Goal: Task Accomplishment & Management: Use online tool/utility

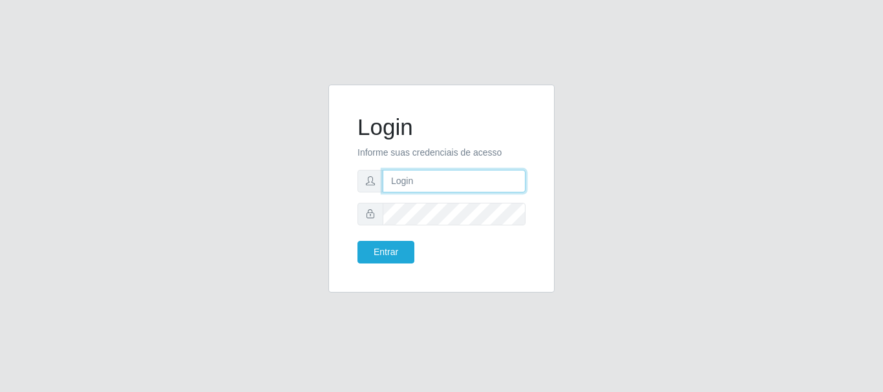
click at [404, 183] on input "text" at bounding box center [453, 181] width 143 height 23
type input "[EMAIL_ADDRESS][DOMAIN_NAME]"
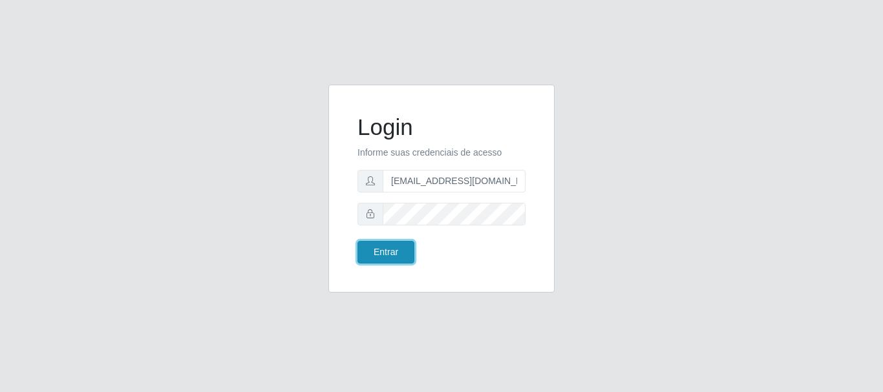
click at [368, 249] on button "Entrar" at bounding box center [385, 252] width 57 height 23
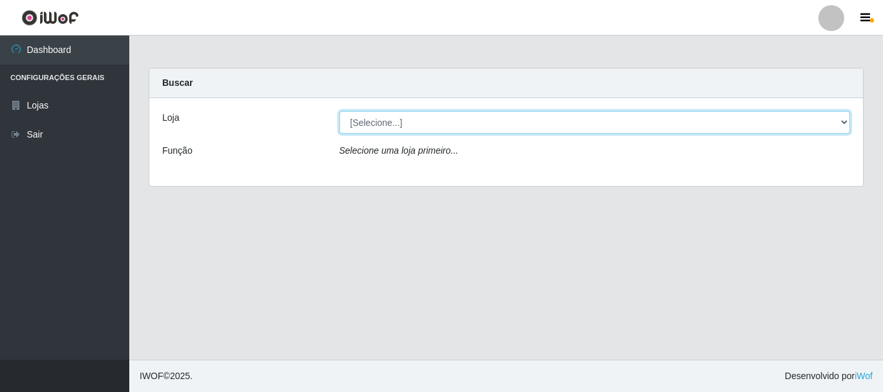
click at [844, 122] on select "[Selecione...] SuperFácil Atacado - Rodoviária" at bounding box center [594, 122] width 511 height 23
select select "400"
click at [339, 111] on select "[Selecione...] SuperFácil Atacado - Rodoviária" at bounding box center [594, 122] width 511 height 23
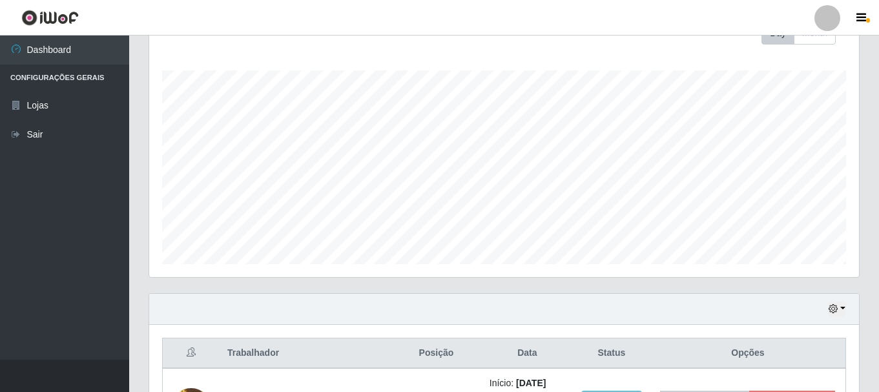
scroll to position [258, 0]
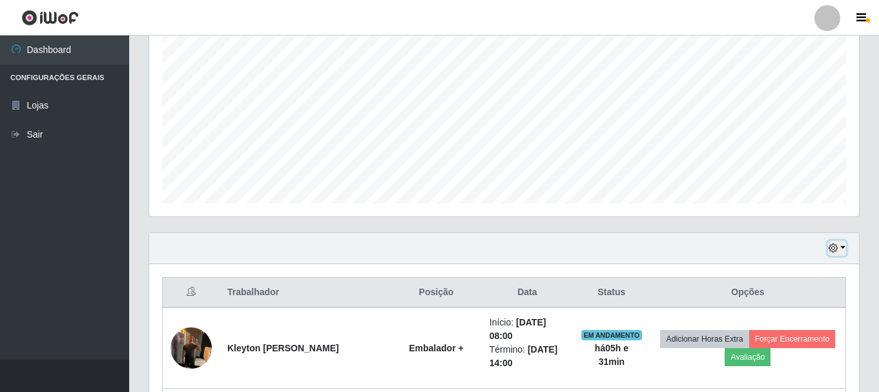
click at [833, 249] on icon "button" at bounding box center [833, 248] width 9 height 9
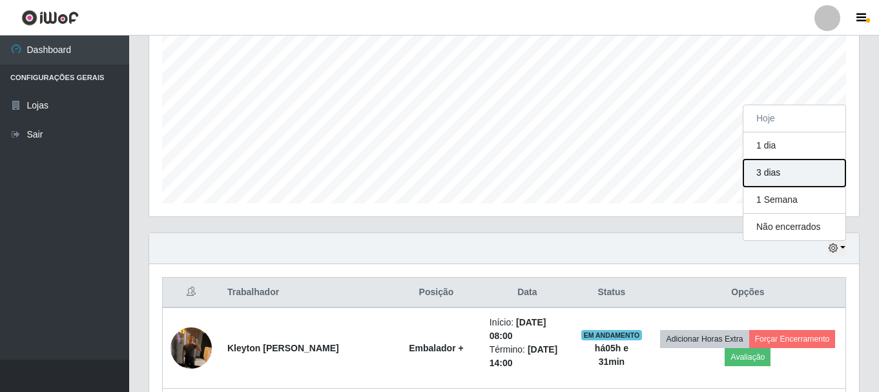
click at [758, 175] on button "3 dias" at bounding box center [795, 173] width 102 height 27
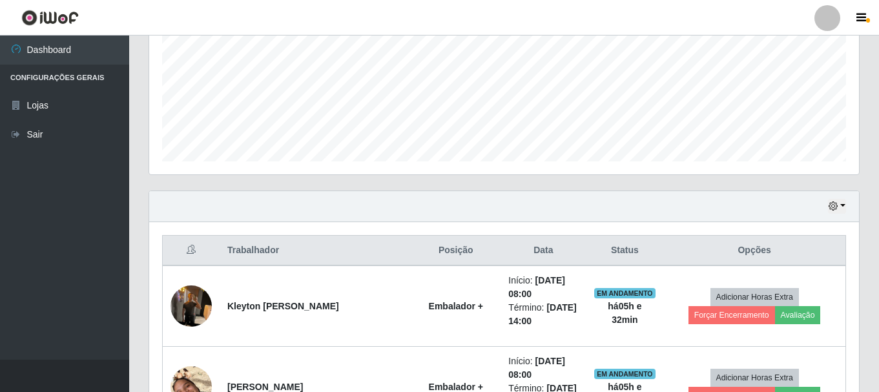
scroll to position [323, 0]
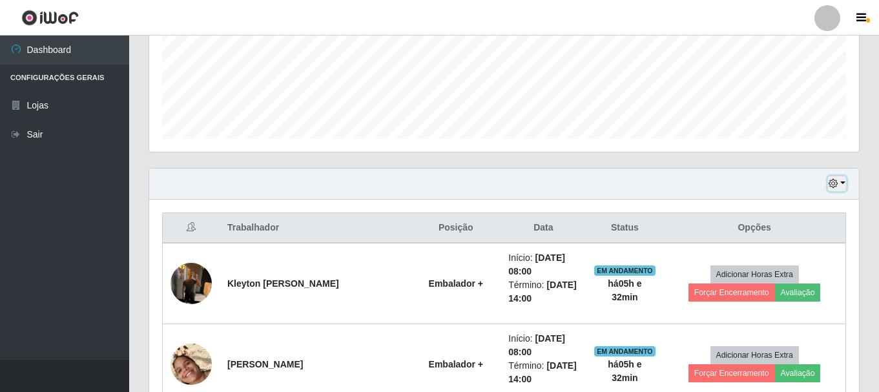
click at [831, 186] on icon "button" at bounding box center [833, 183] width 9 height 9
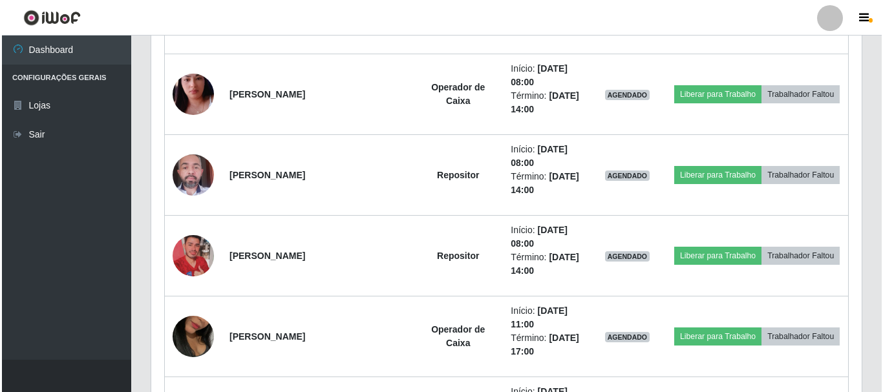
scroll to position [4393, 0]
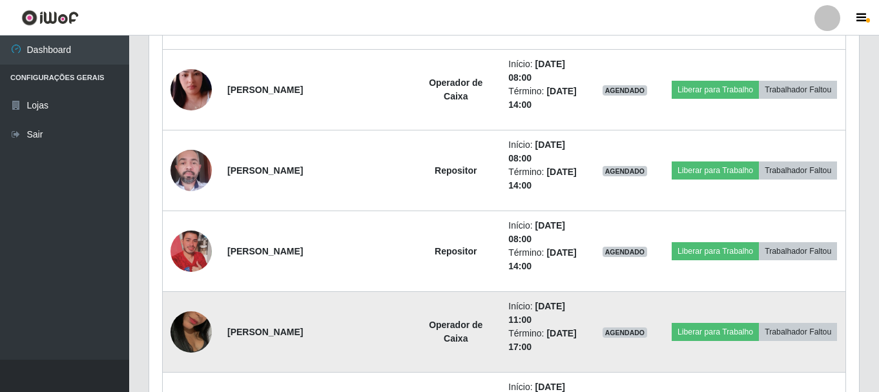
click at [196, 326] on img at bounding box center [191, 332] width 41 height 74
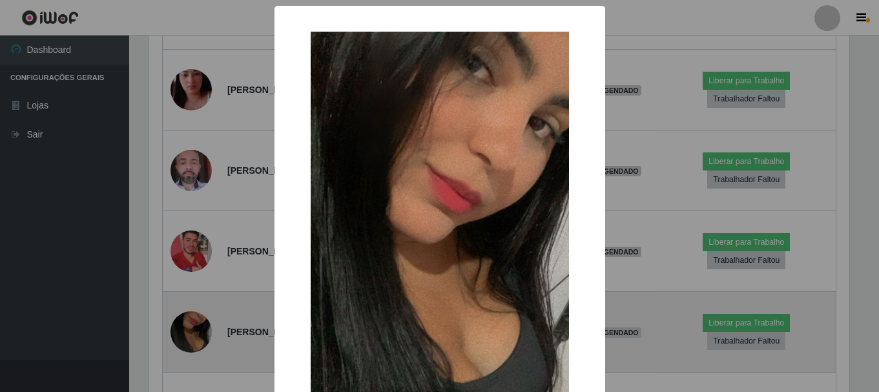
scroll to position [268, 704]
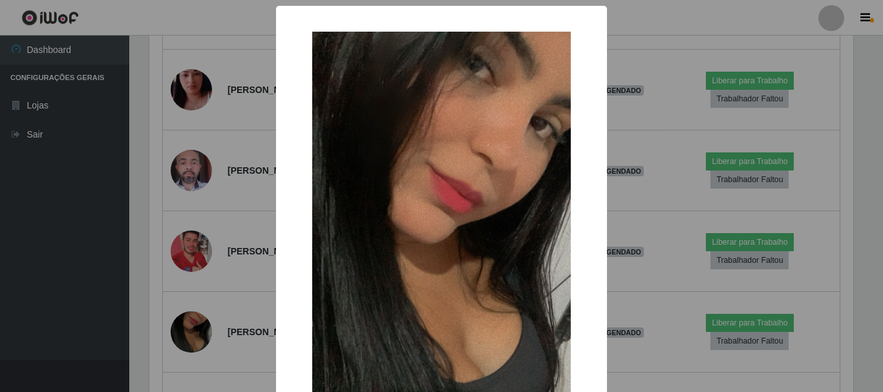
click at [96, 262] on div "× OK Cancel" at bounding box center [441, 196] width 883 height 392
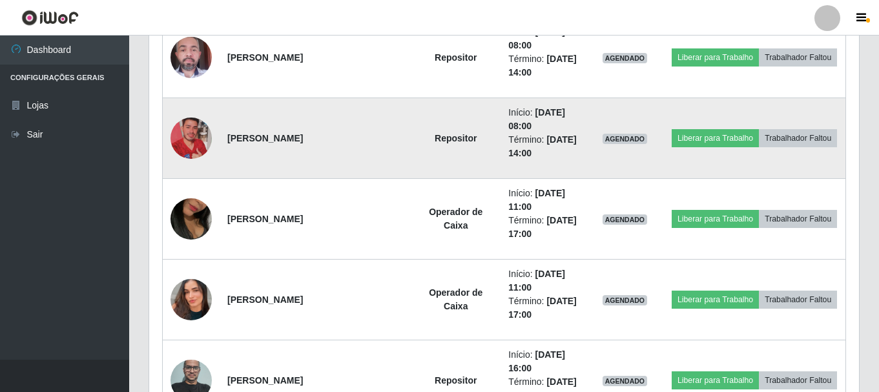
scroll to position [4587, 0]
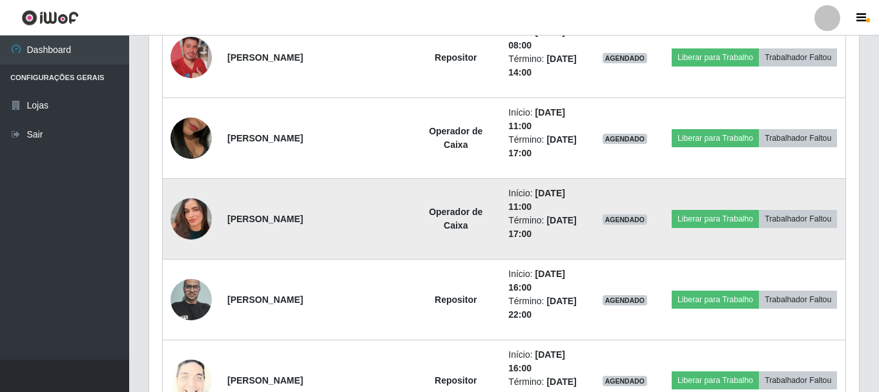
click at [191, 219] on img at bounding box center [191, 219] width 41 height 74
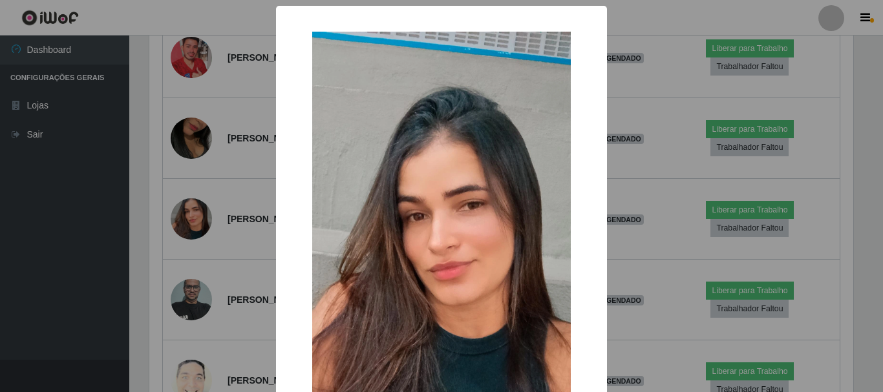
click at [92, 220] on div "× OK Cancel" at bounding box center [441, 196] width 883 height 392
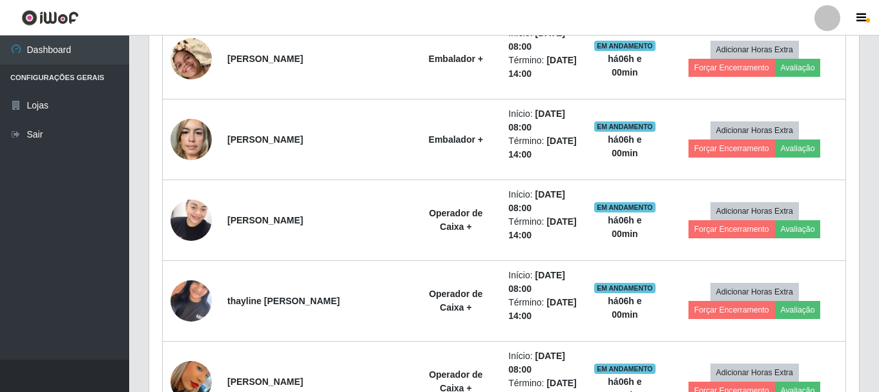
scroll to position [452, 0]
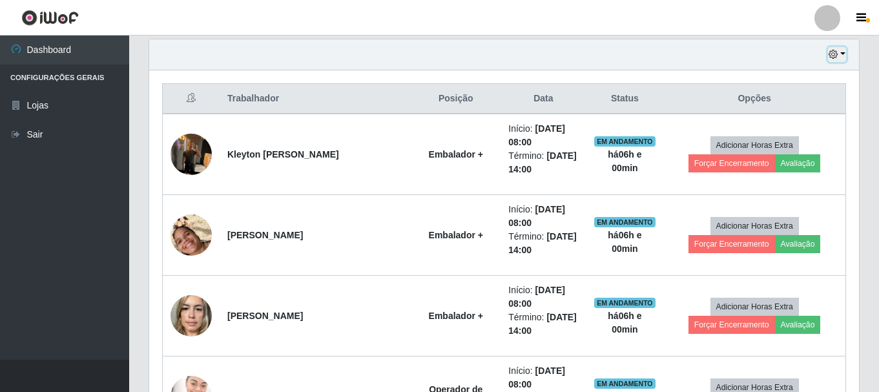
click at [839, 54] on button "button" at bounding box center [837, 54] width 18 height 15
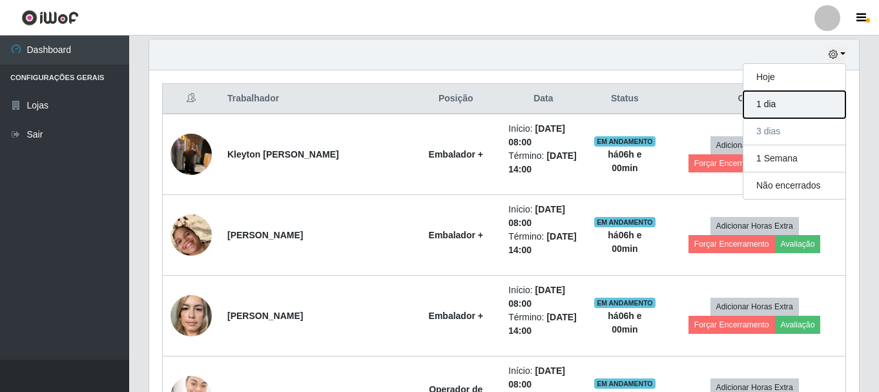
click at [800, 108] on button "1 dia" at bounding box center [795, 104] width 102 height 27
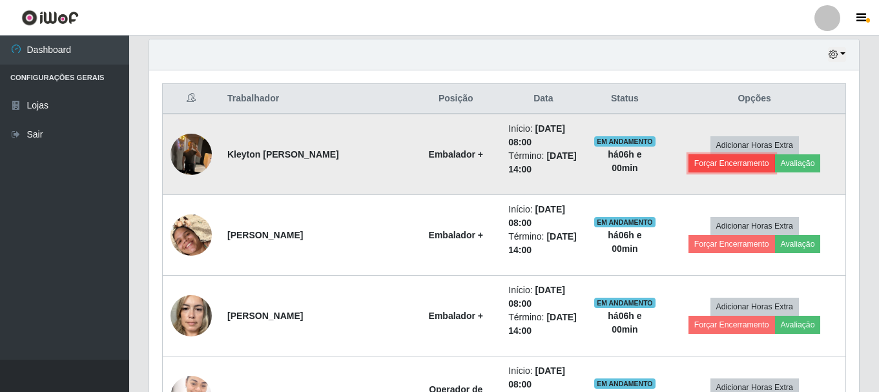
click at [775, 154] on button "Forçar Encerramento" at bounding box center [732, 163] width 87 height 18
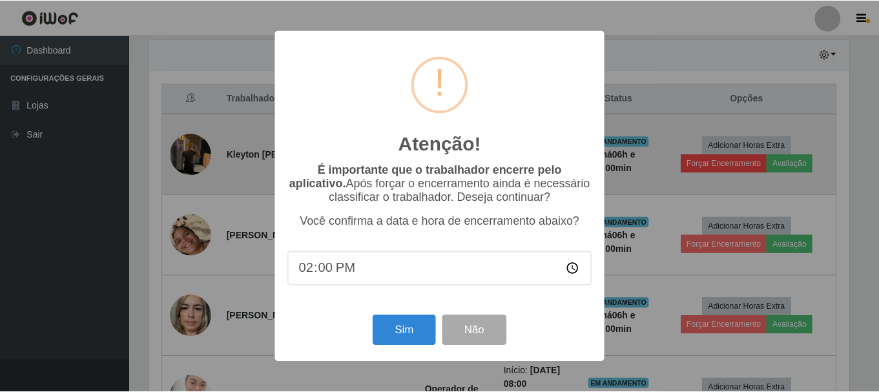
scroll to position [268, 704]
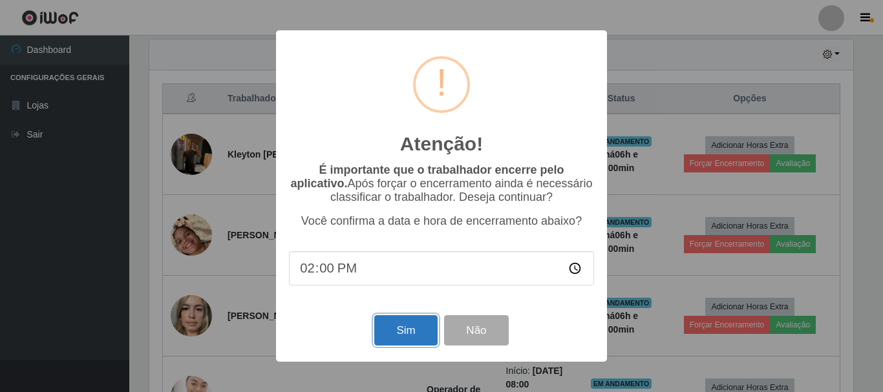
click at [409, 326] on button "Sim" at bounding box center [405, 330] width 63 height 30
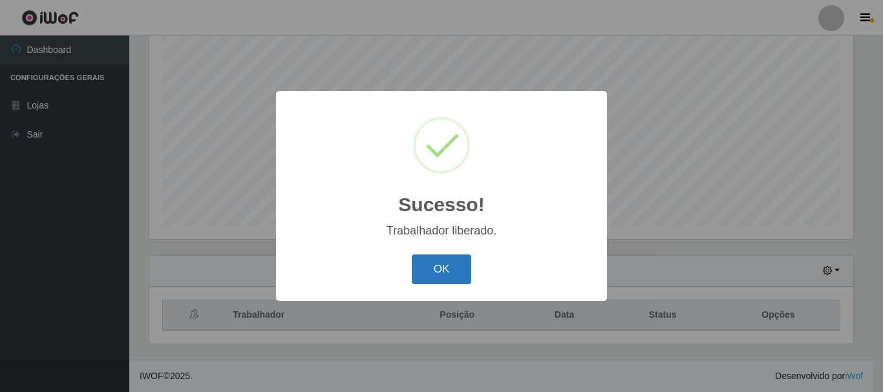
click at [429, 264] on button "OK" at bounding box center [442, 270] width 60 height 30
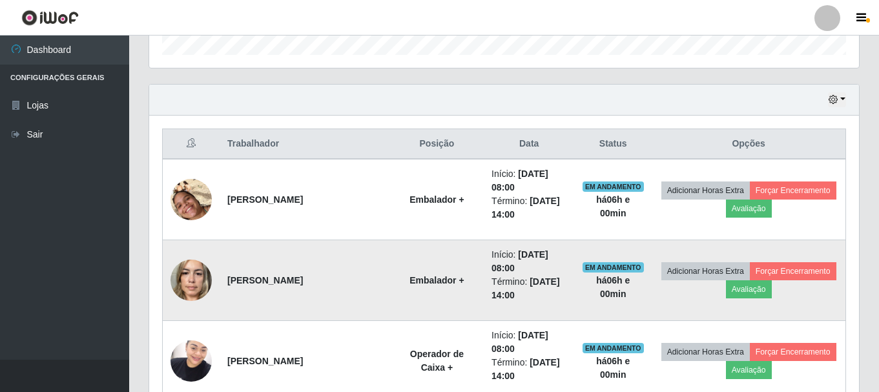
scroll to position [430, 0]
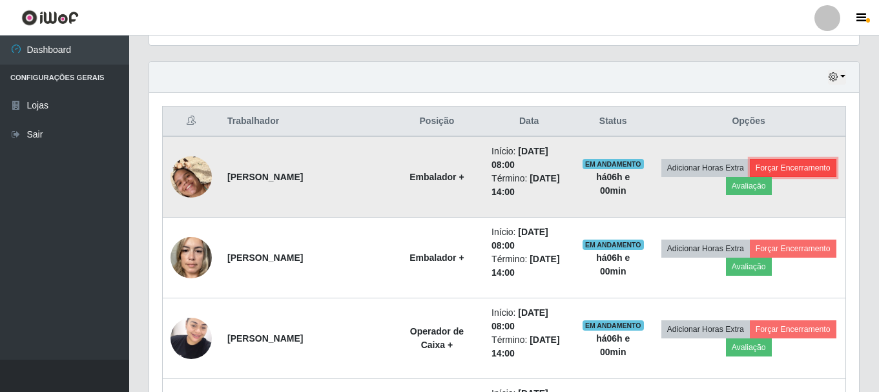
click at [797, 161] on button "Forçar Encerramento" at bounding box center [793, 168] width 87 height 18
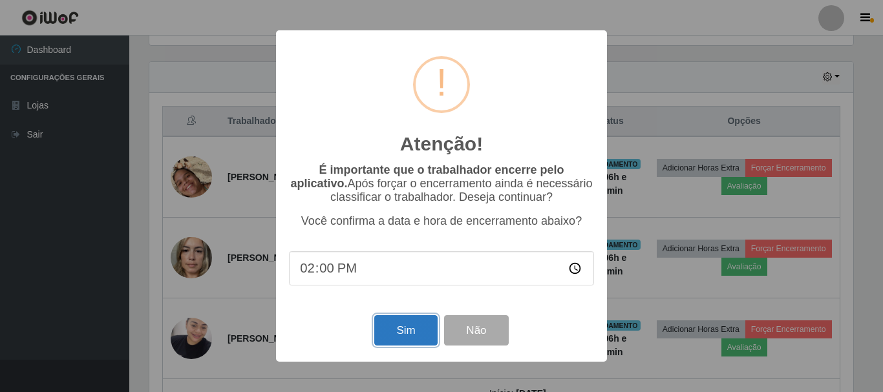
click at [415, 333] on button "Sim" at bounding box center [405, 330] width 63 height 30
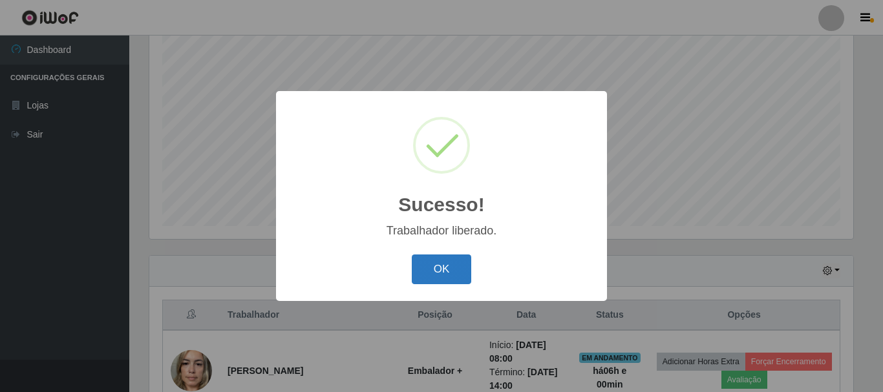
click at [434, 278] on button "OK" at bounding box center [442, 270] width 60 height 30
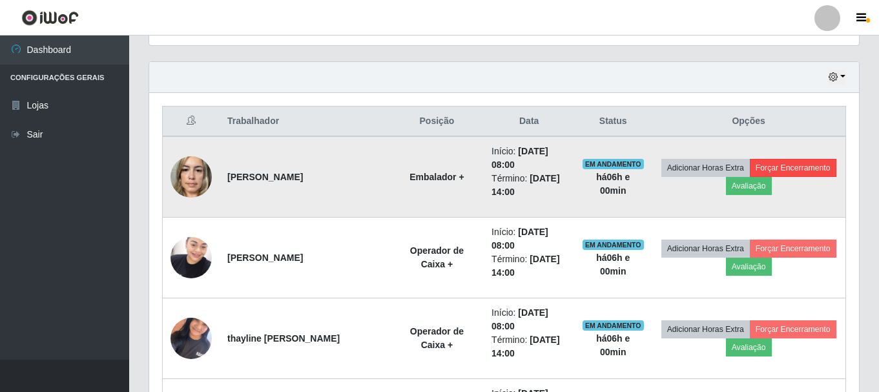
scroll to position [494, 0]
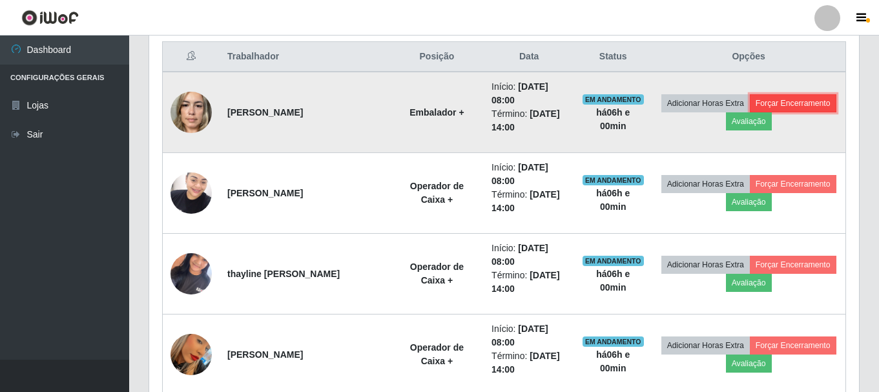
click at [796, 105] on button "Forçar Encerramento" at bounding box center [793, 103] width 87 height 18
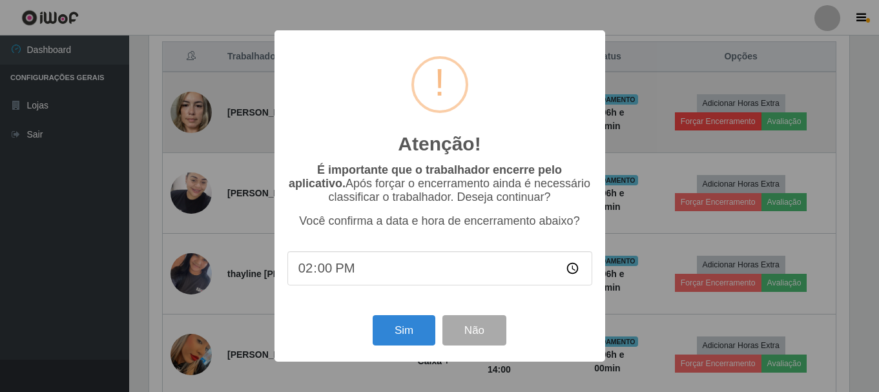
scroll to position [268, 704]
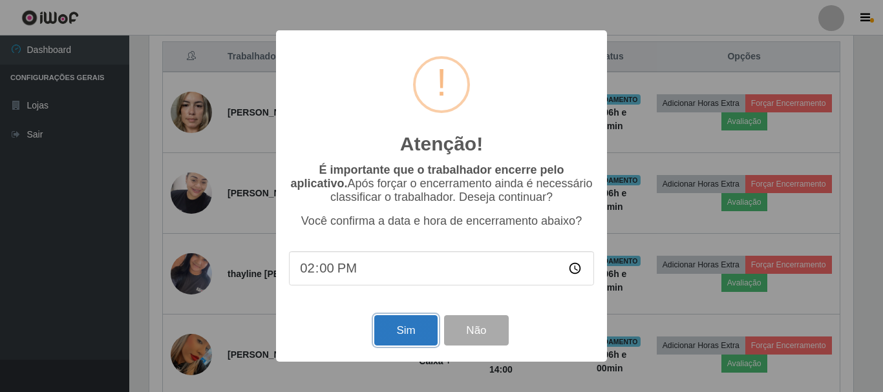
click at [406, 335] on button "Sim" at bounding box center [405, 330] width 63 height 30
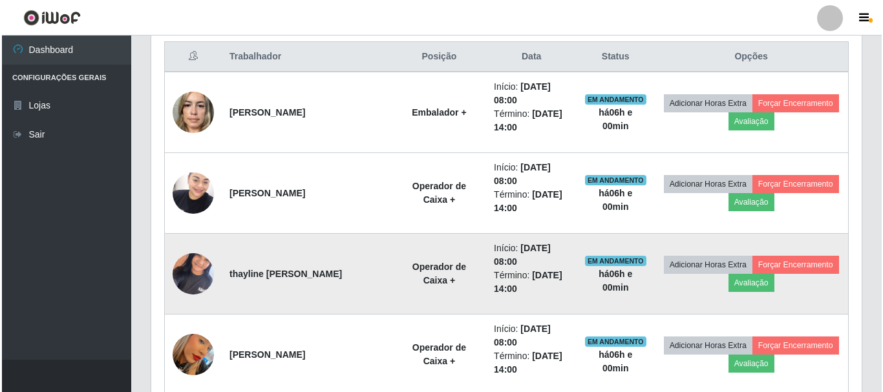
scroll to position [0, 0]
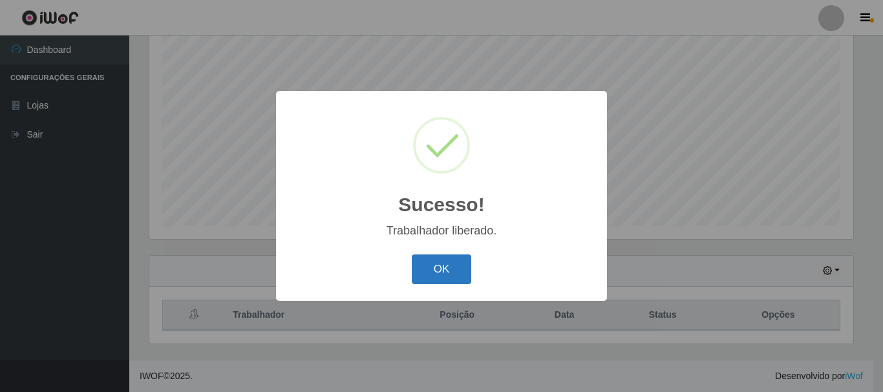
click at [446, 266] on button "OK" at bounding box center [442, 270] width 60 height 30
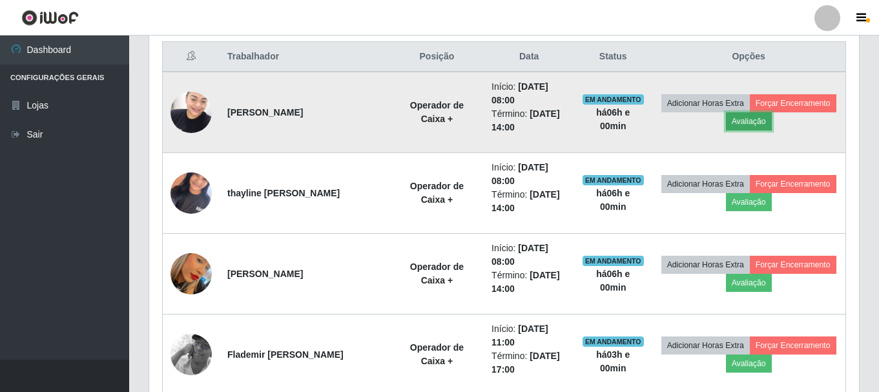
click at [754, 121] on button "Avaliação" at bounding box center [749, 121] width 46 height 18
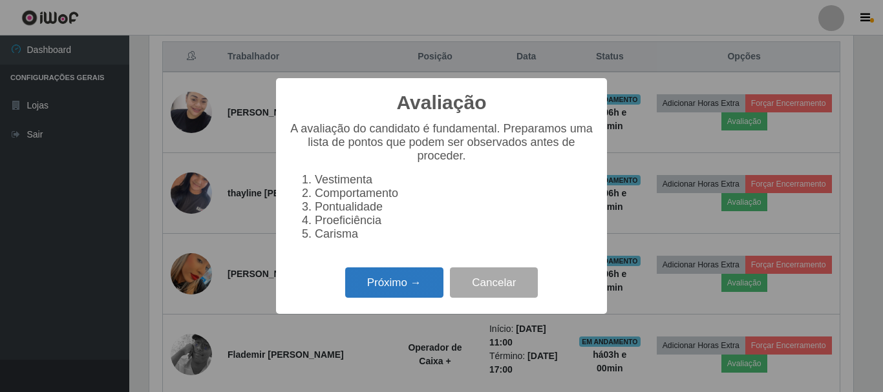
click at [382, 290] on button "Próximo →" at bounding box center [394, 282] width 98 height 30
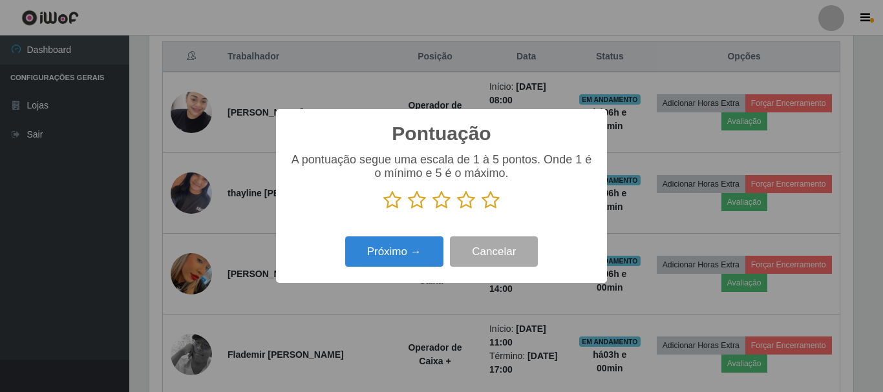
click at [488, 201] on icon at bounding box center [490, 200] width 18 height 19
click at [481, 210] on input "radio" at bounding box center [481, 210] width 0 height 0
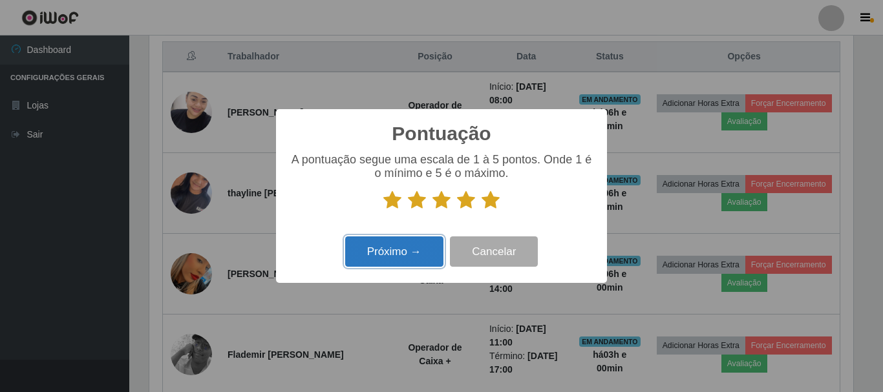
click at [406, 255] on button "Próximo →" at bounding box center [394, 251] width 98 height 30
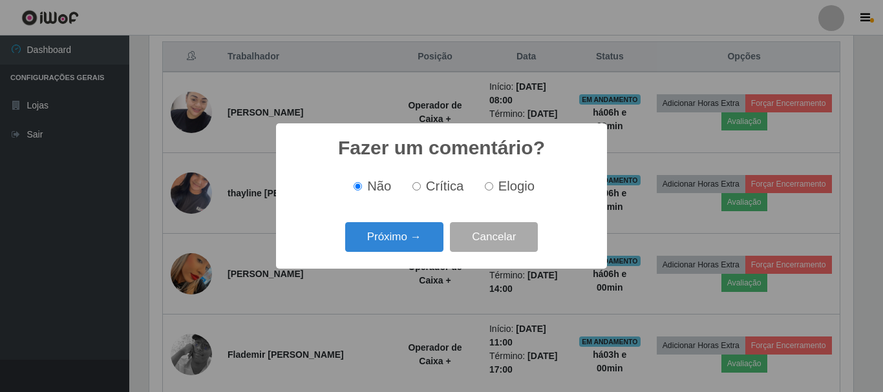
click at [487, 185] on input "Elogio" at bounding box center [489, 186] width 8 height 8
radio input "true"
click at [420, 236] on button "Próximo →" at bounding box center [394, 237] width 98 height 30
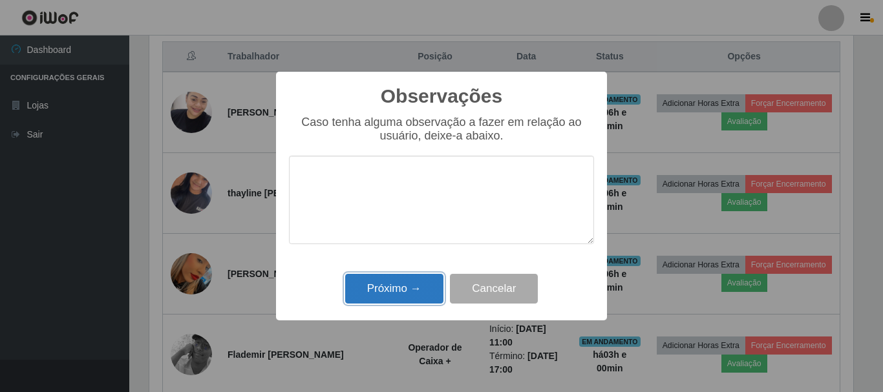
click at [424, 289] on button "Próximo →" at bounding box center [394, 289] width 98 height 30
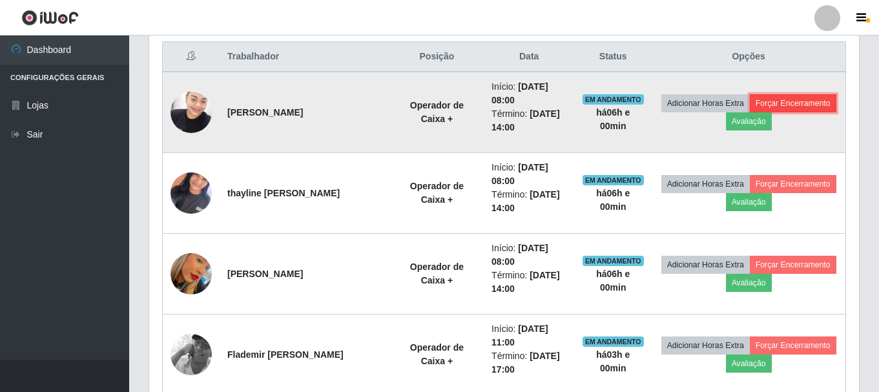
click at [781, 99] on button "Forçar Encerramento" at bounding box center [793, 103] width 87 height 18
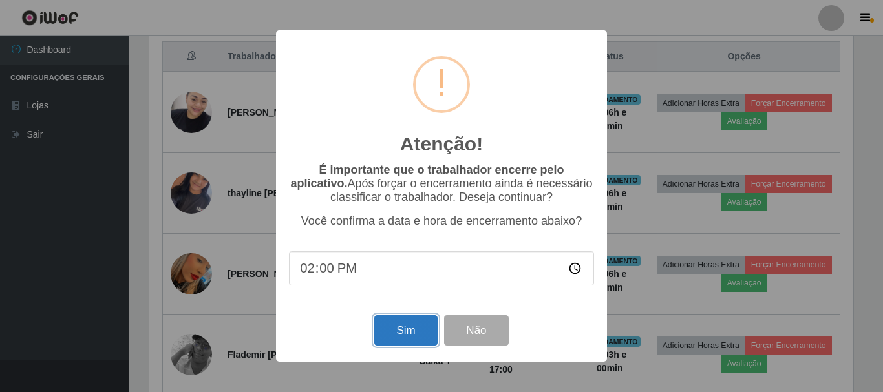
click at [422, 332] on button "Sim" at bounding box center [405, 330] width 63 height 30
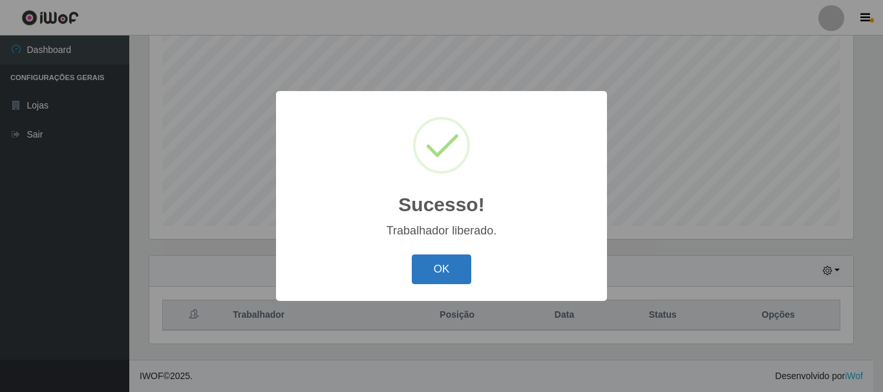
click at [444, 275] on button "OK" at bounding box center [442, 270] width 60 height 30
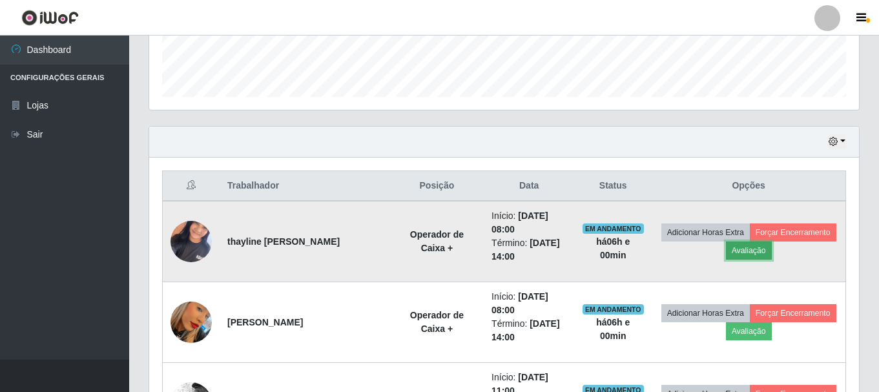
click at [749, 245] on button "Avaliação" at bounding box center [749, 251] width 46 height 18
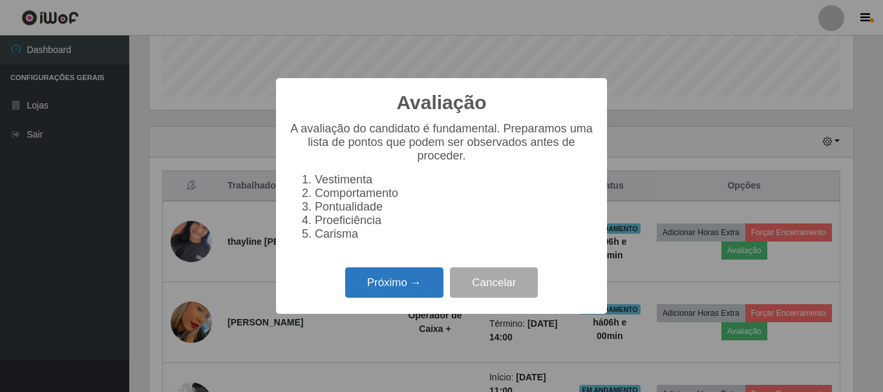
click at [400, 293] on button "Próximo →" at bounding box center [394, 282] width 98 height 30
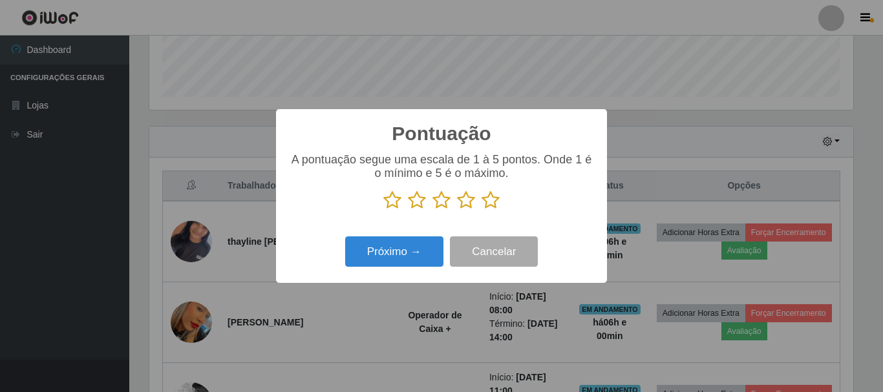
click at [493, 203] on icon at bounding box center [490, 200] width 18 height 19
click at [481, 210] on input "radio" at bounding box center [481, 210] width 0 height 0
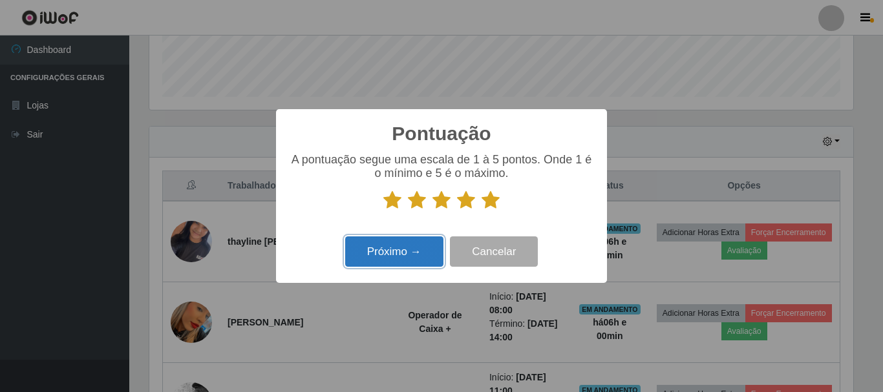
click at [404, 240] on button "Próximo →" at bounding box center [394, 251] width 98 height 30
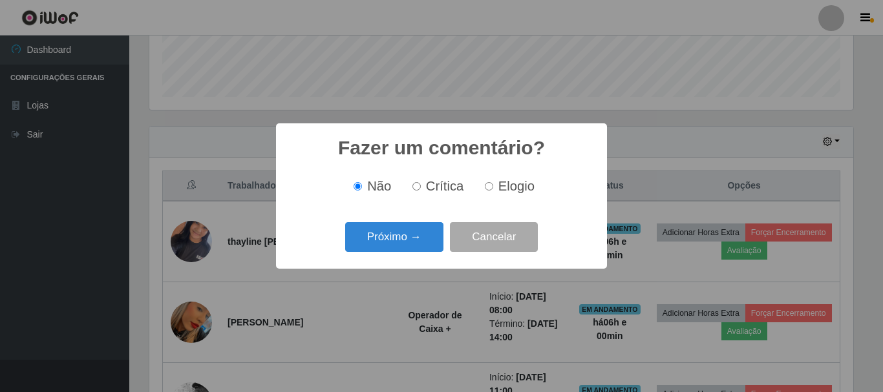
click at [485, 187] on input "Elogio" at bounding box center [489, 186] width 8 height 8
radio input "true"
click at [405, 229] on button "Próximo →" at bounding box center [394, 237] width 98 height 30
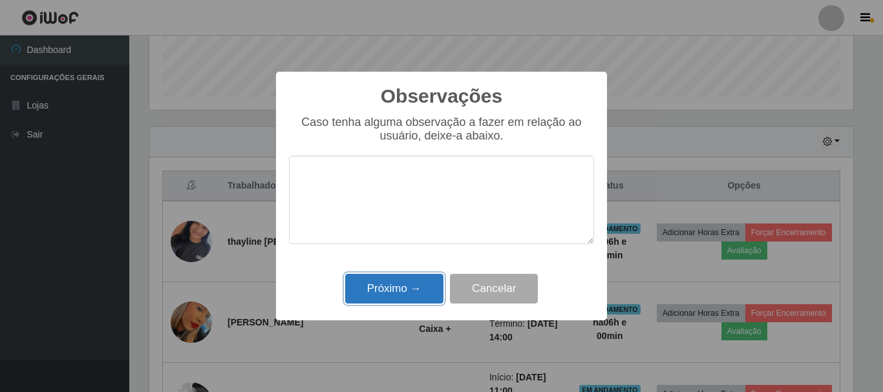
click at [395, 285] on button "Próximo →" at bounding box center [394, 289] width 98 height 30
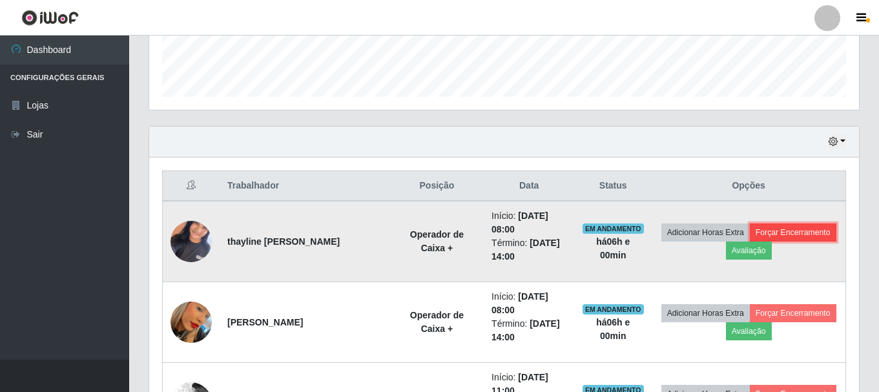
click at [775, 227] on button "Forçar Encerramento" at bounding box center [793, 233] width 87 height 18
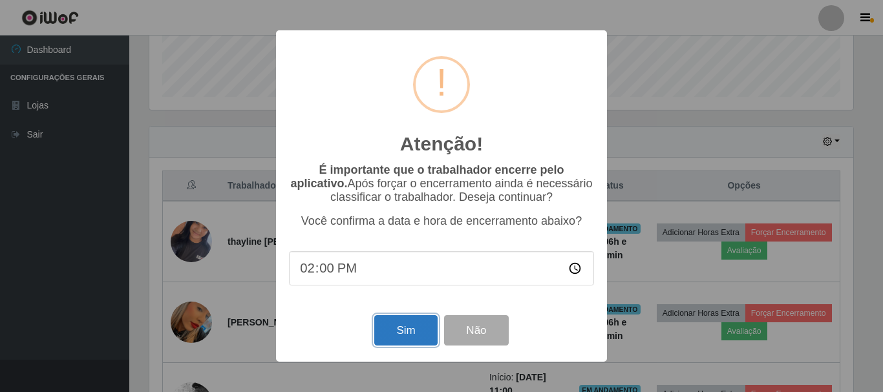
click at [424, 335] on button "Sim" at bounding box center [405, 330] width 63 height 30
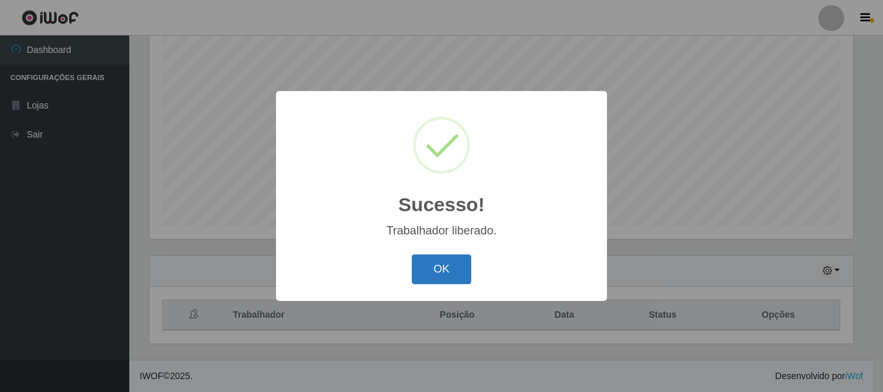
click at [444, 271] on button "OK" at bounding box center [442, 270] width 60 height 30
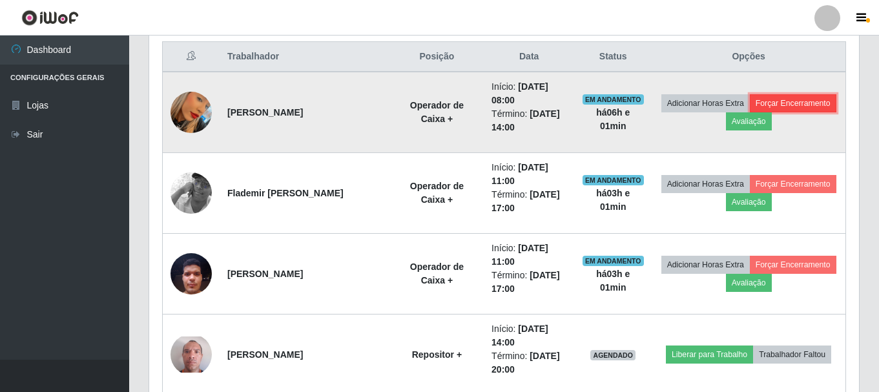
click at [794, 99] on button "Forçar Encerramento" at bounding box center [793, 103] width 87 height 18
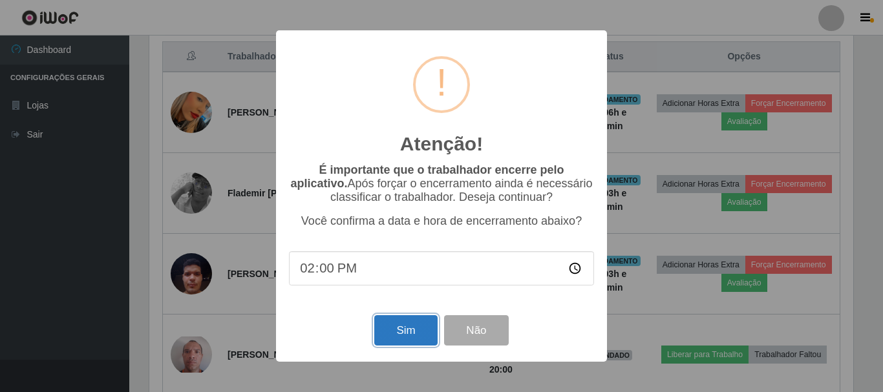
click at [406, 337] on button "Sim" at bounding box center [405, 330] width 63 height 30
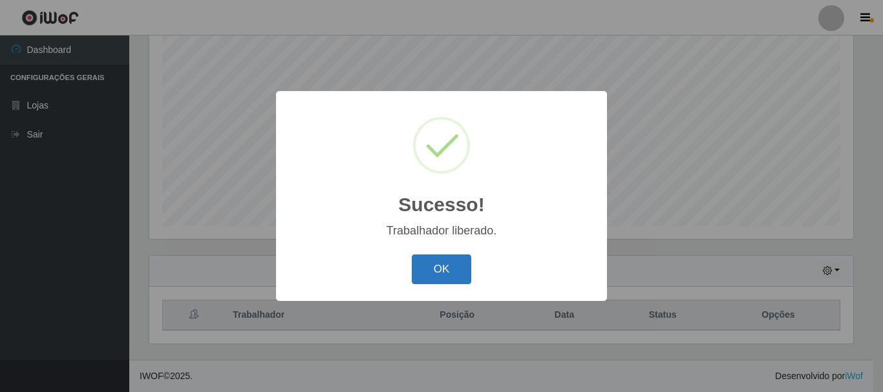
click at [444, 273] on button "OK" at bounding box center [442, 270] width 60 height 30
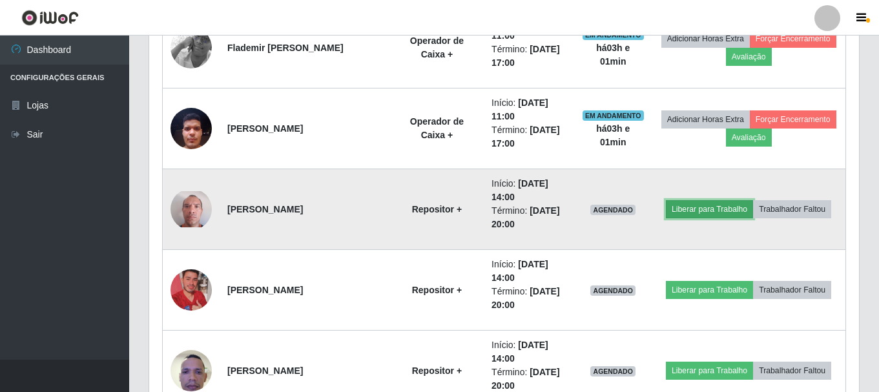
click at [720, 213] on button "Liberar para Trabalho" at bounding box center [709, 209] width 87 height 18
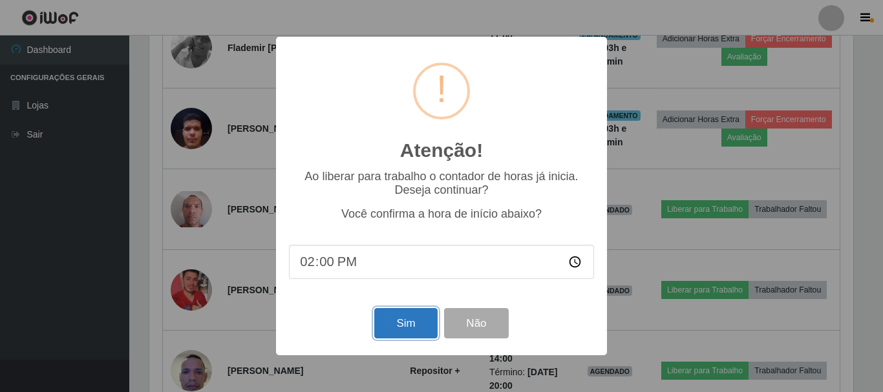
click at [395, 326] on button "Sim" at bounding box center [405, 323] width 63 height 30
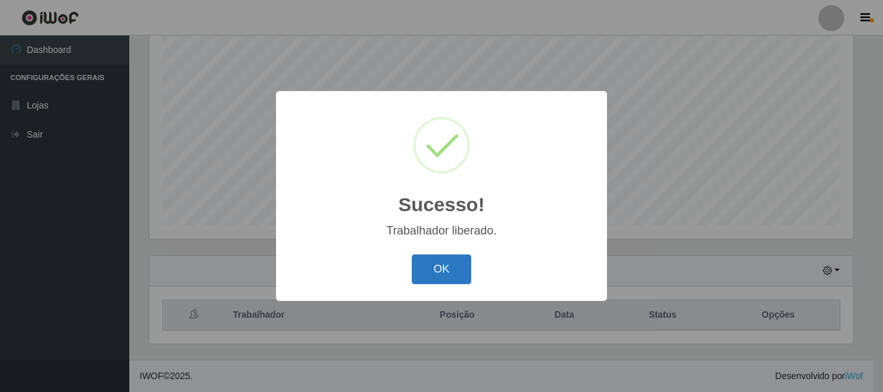
click at [443, 264] on button "OK" at bounding box center [442, 270] width 60 height 30
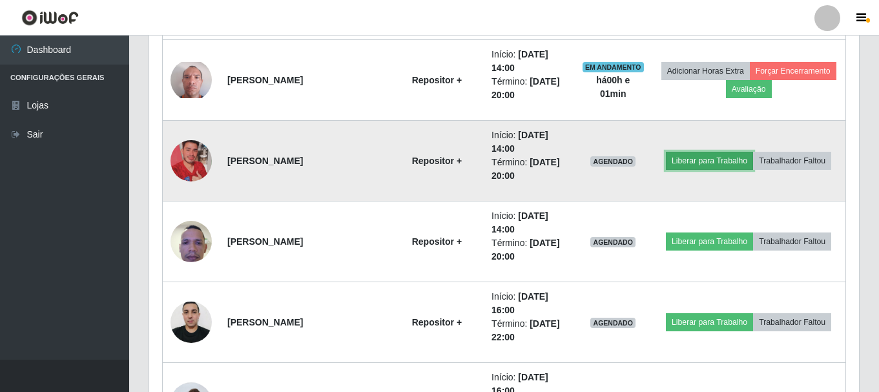
click at [694, 158] on button "Liberar para Trabalho" at bounding box center [709, 161] width 87 height 18
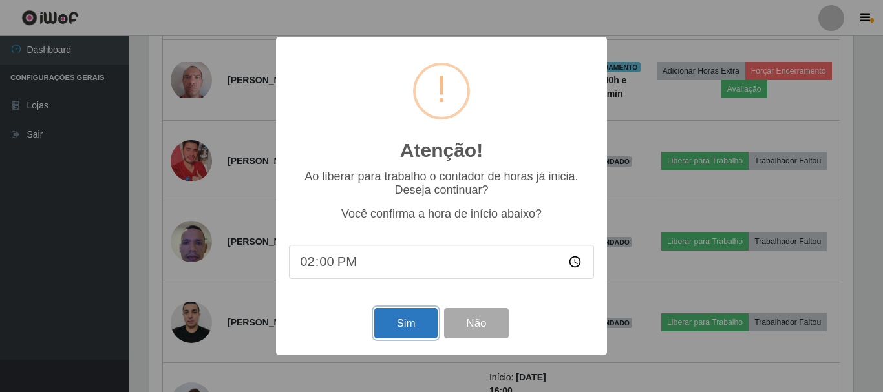
click at [385, 327] on button "Sim" at bounding box center [405, 323] width 63 height 30
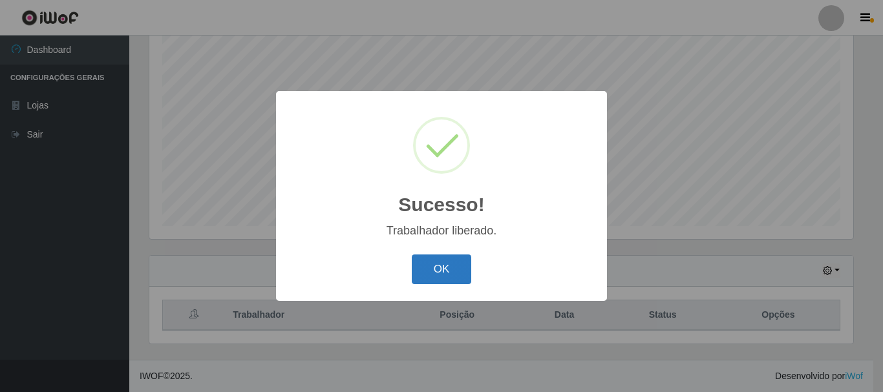
click at [435, 269] on button "OK" at bounding box center [442, 270] width 60 height 30
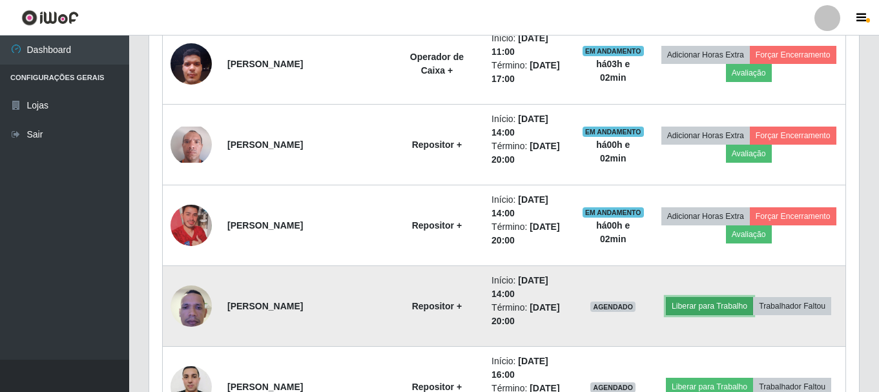
click at [698, 302] on button "Liberar para Trabalho" at bounding box center [709, 306] width 87 height 18
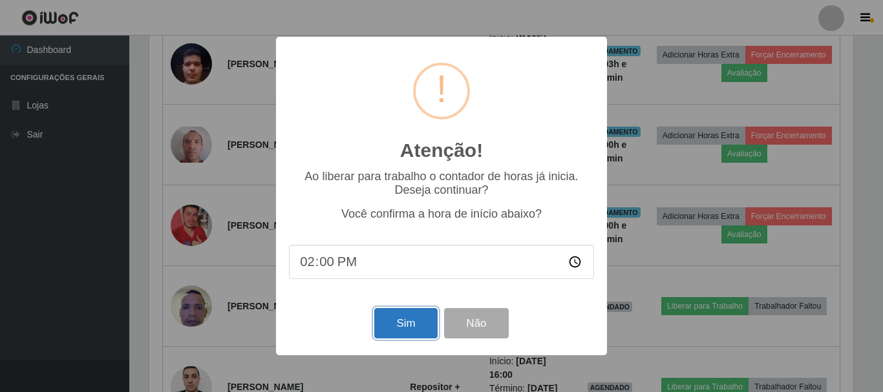
click at [415, 328] on button "Sim" at bounding box center [405, 323] width 63 height 30
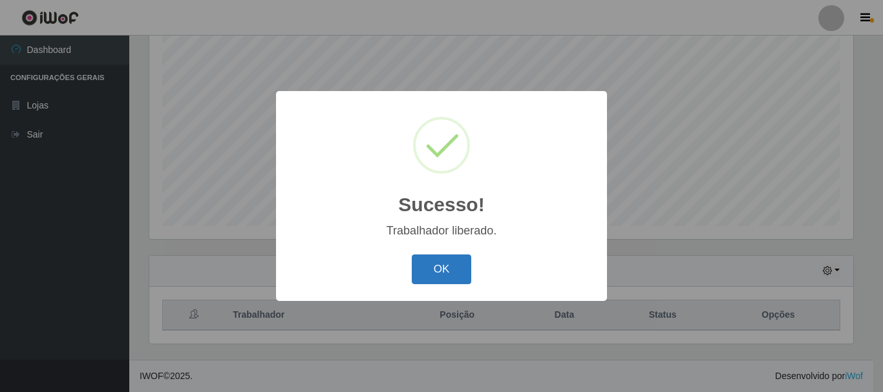
click at [434, 270] on button "OK" at bounding box center [442, 270] width 60 height 30
